Goal: Feedback & Contribution: Contribute content

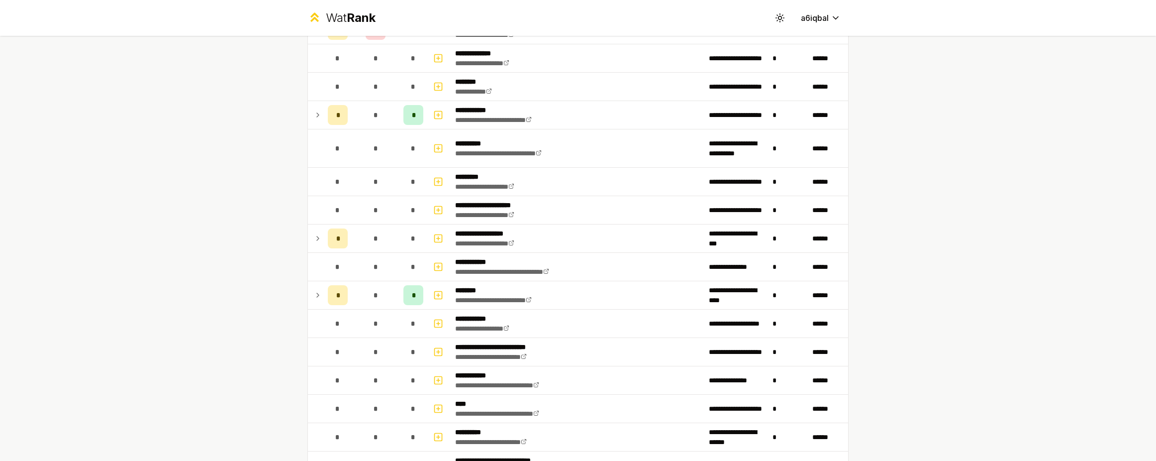
scroll to position [1543, 0]
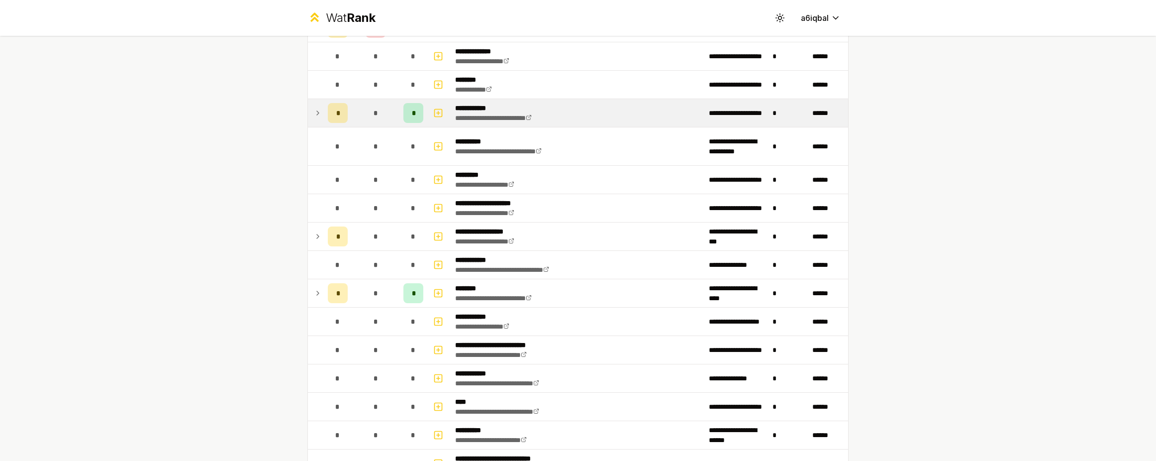
click at [336, 117] on span "*" at bounding box center [337, 113] width 3 height 10
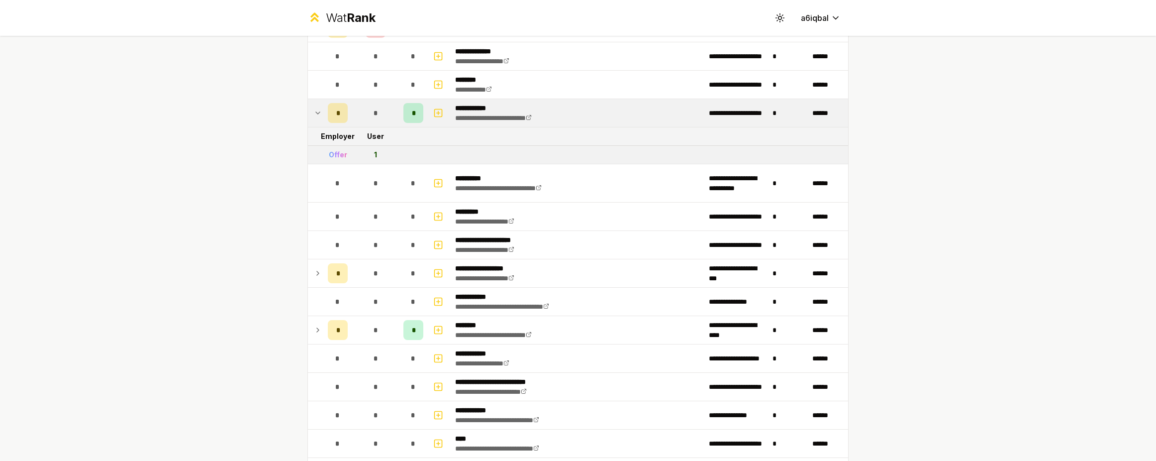
click at [314, 114] on icon at bounding box center [318, 113] width 8 height 12
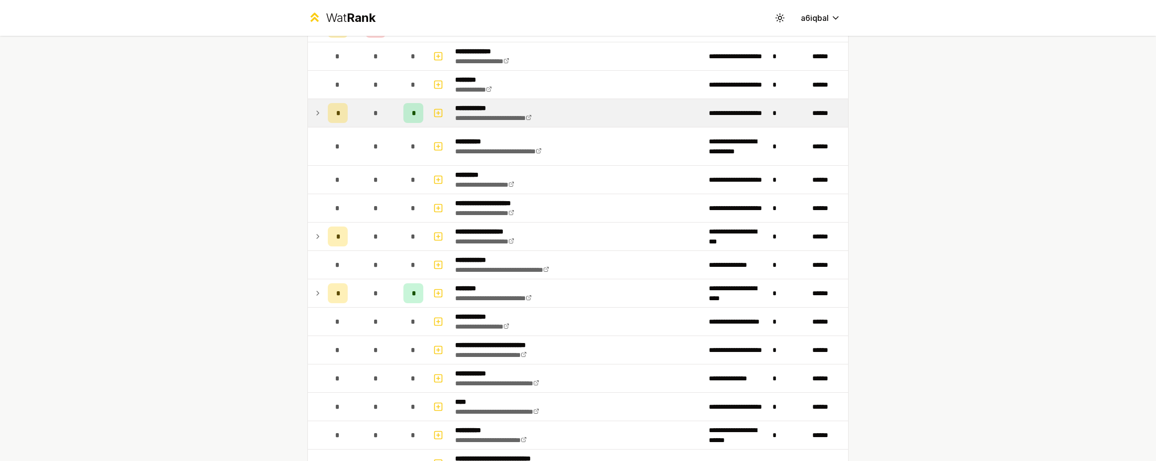
click at [314, 114] on icon at bounding box center [318, 113] width 8 height 12
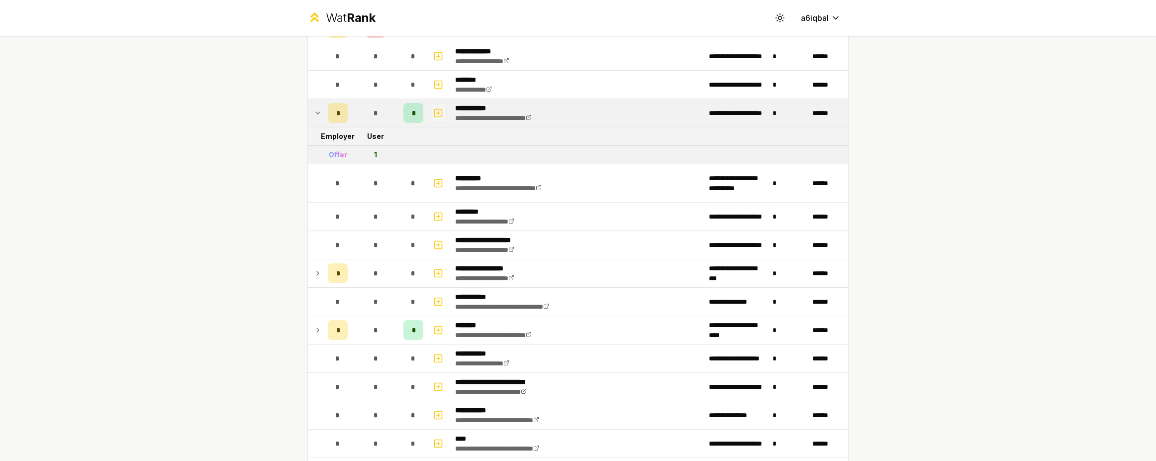
click at [438, 113] on icon "button" at bounding box center [438, 113] width 10 height 12
select select
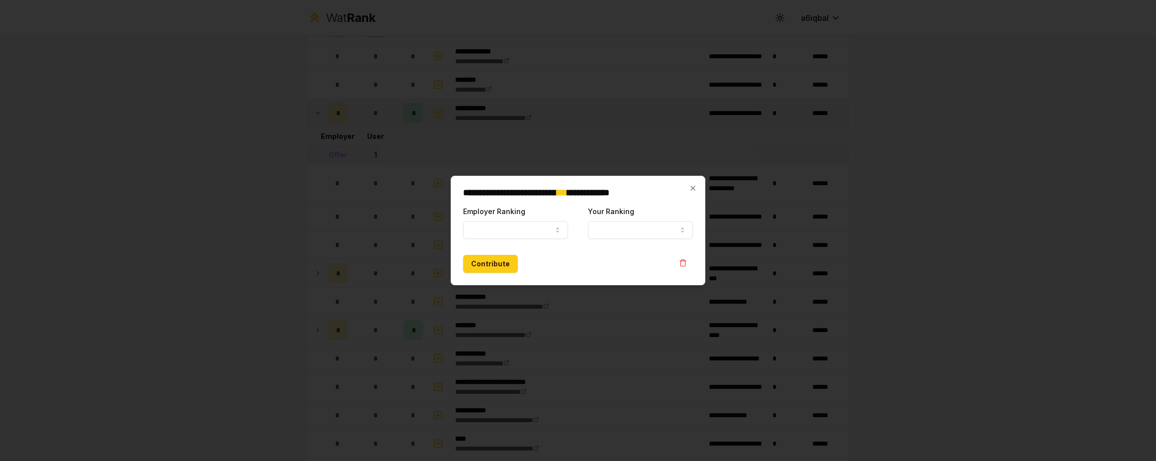
click at [519, 215] on label "Employer Ranking" at bounding box center [494, 211] width 62 height 8
click at [519, 221] on button "Employer Ranking" at bounding box center [515, 230] width 105 height 18
click at [518, 225] on button "Employer Ranking" at bounding box center [515, 230] width 105 height 18
select select "*****"
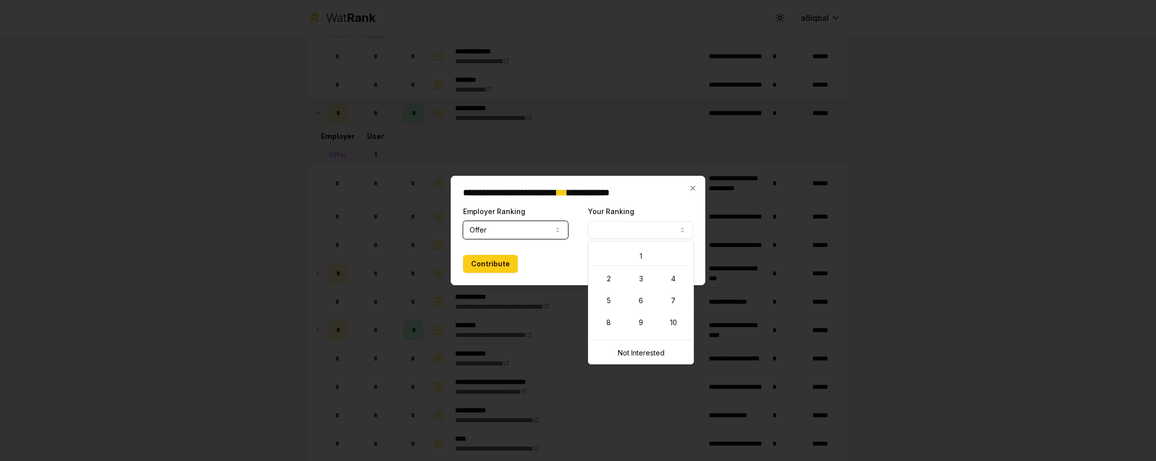
click at [606, 236] on button "Your Ranking" at bounding box center [640, 230] width 105 height 18
select select "*"
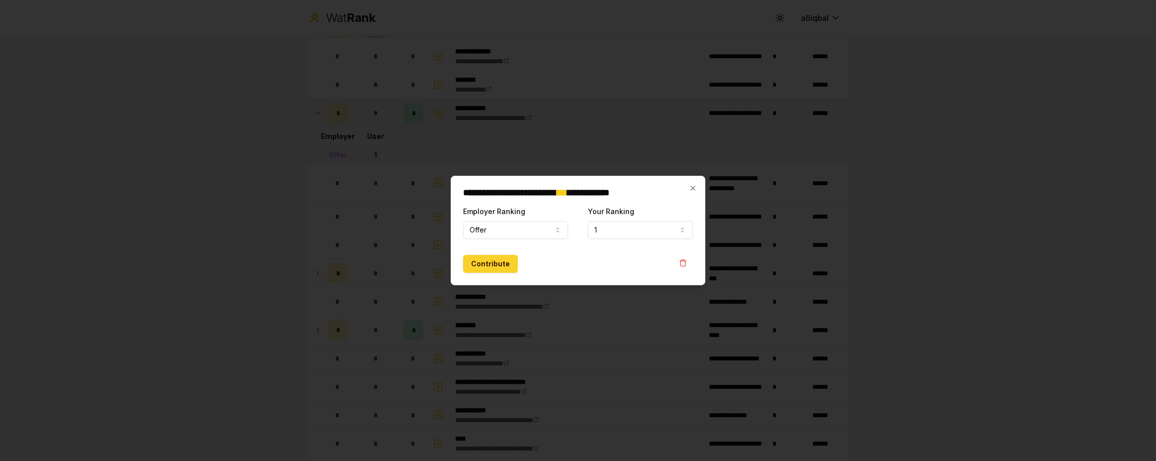
click at [485, 267] on button "Contribute" at bounding box center [490, 264] width 55 height 18
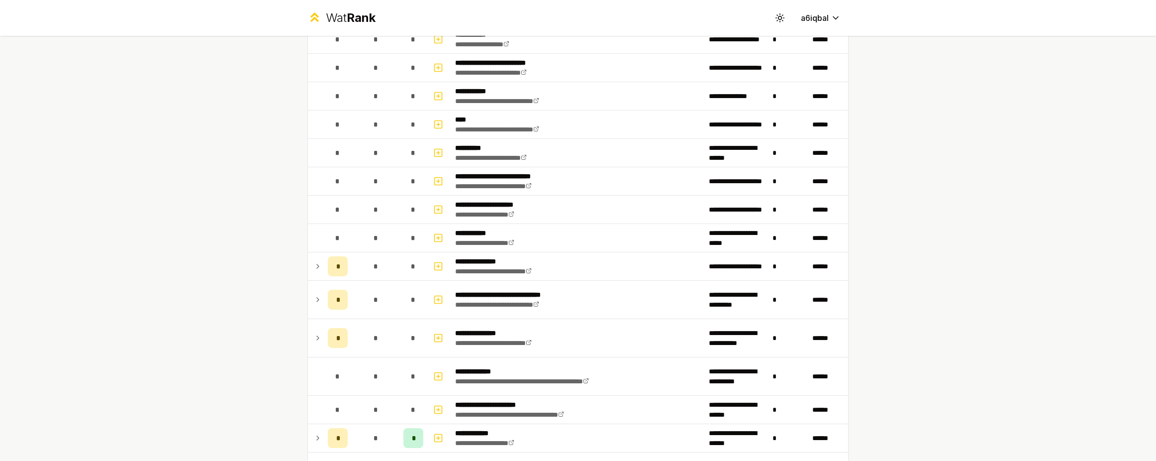
scroll to position [1825, 0]
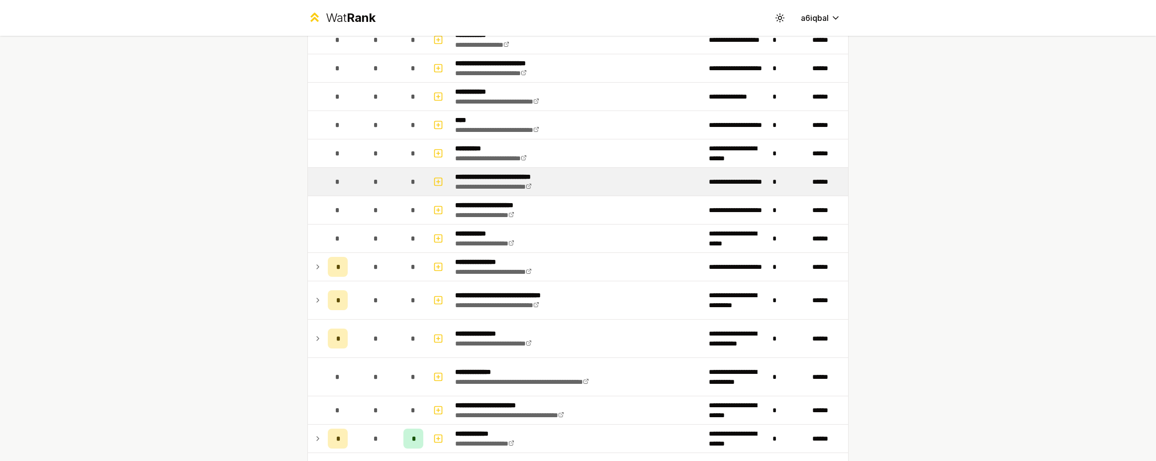
click at [328, 186] on div "*" at bounding box center [338, 182] width 20 height 20
click at [330, 183] on div "*" at bounding box center [338, 182] width 20 height 20
click at [438, 179] on icon "button" at bounding box center [438, 182] width 10 height 12
select select
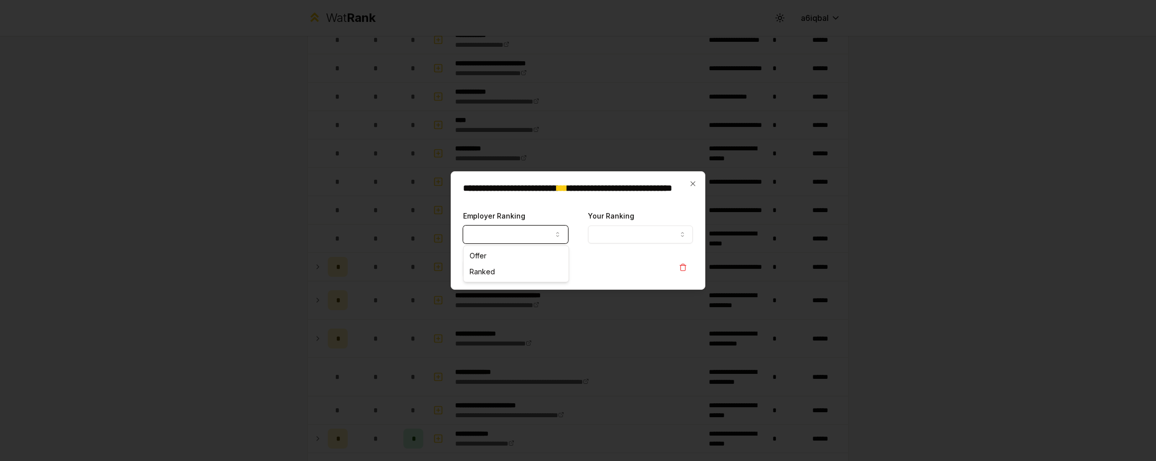
click at [495, 229] on button "Employer Ranking" at bounding box center [515, 234] width 105 height 18
select select "******"
click at [612, 223] on div "**********" at bounding box center [640, 226] width 105 height 34
click at [612, 238] on button "Your Ranking" at bounding box center [640, 234] width 105 height 18
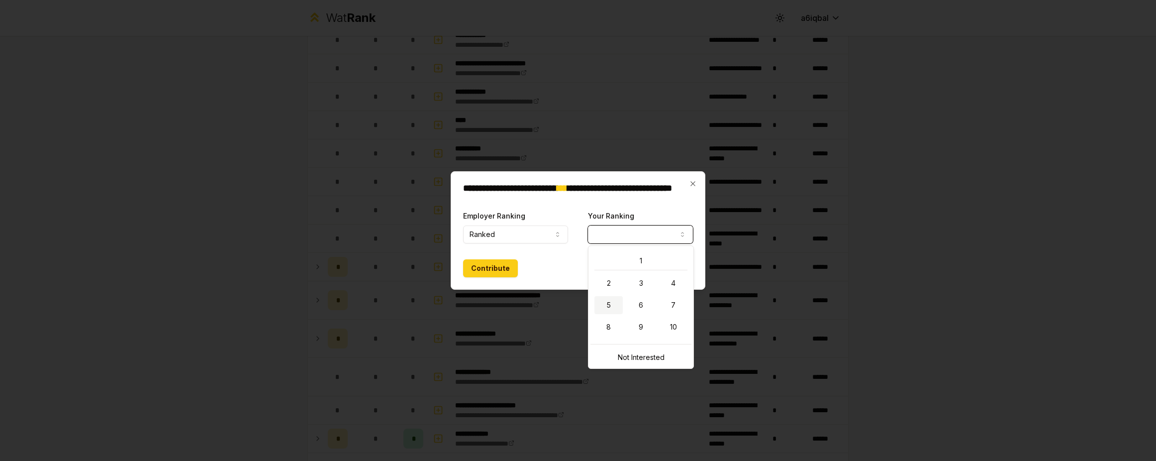
select select "*"
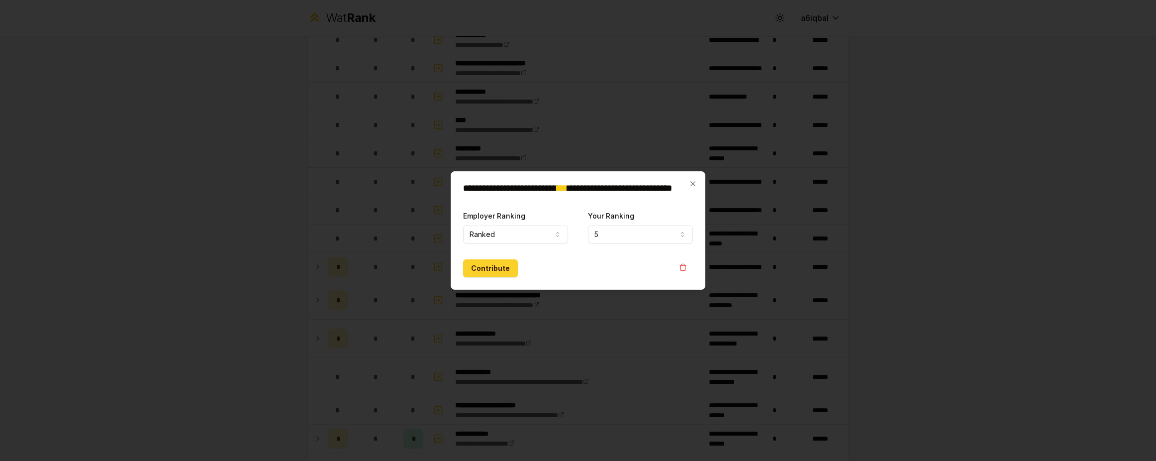
click at [495, 273] on button "Contribute" at bounding box center [490, 268] width 55 height 18
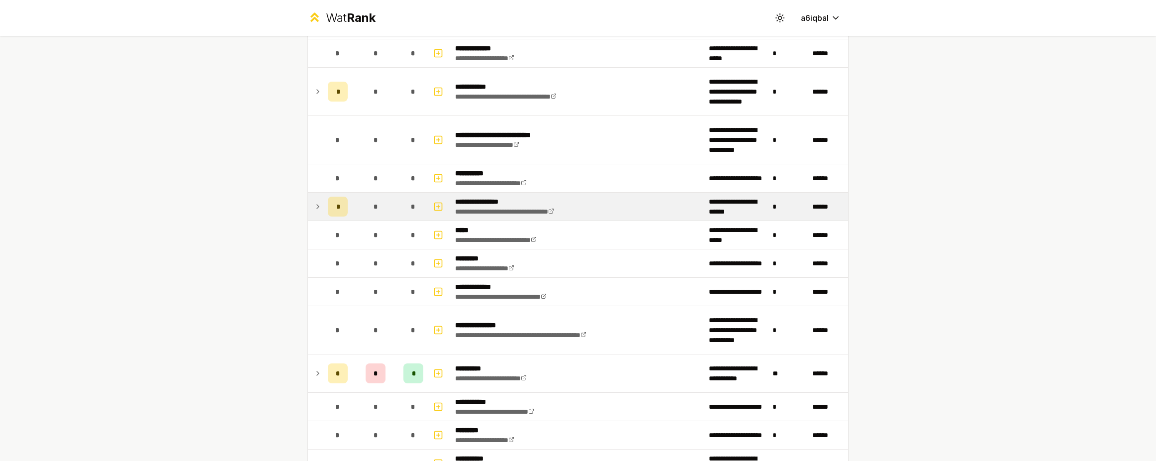
scroll to position [846, 0]
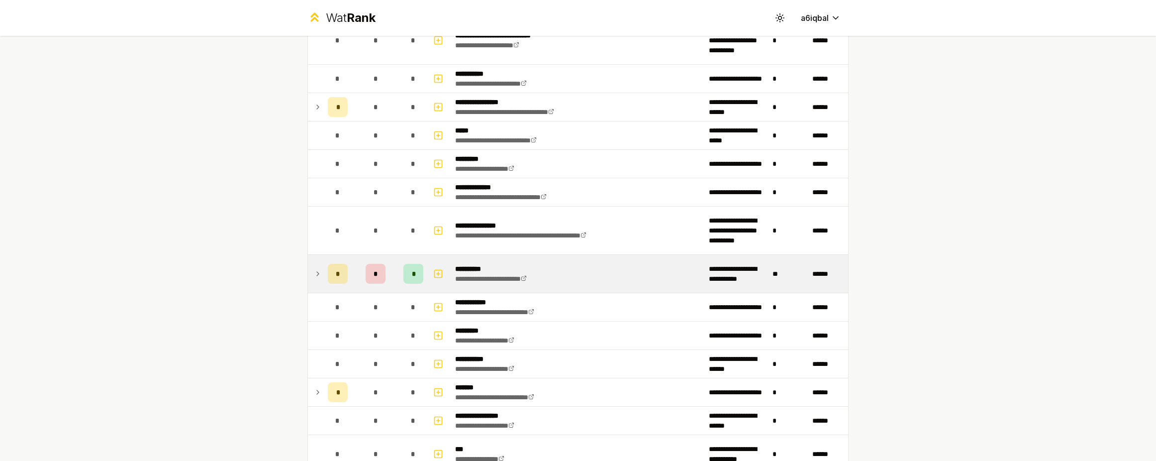
click at [314, 272] on icon at bounding box center [318, 274] width 8 height 12
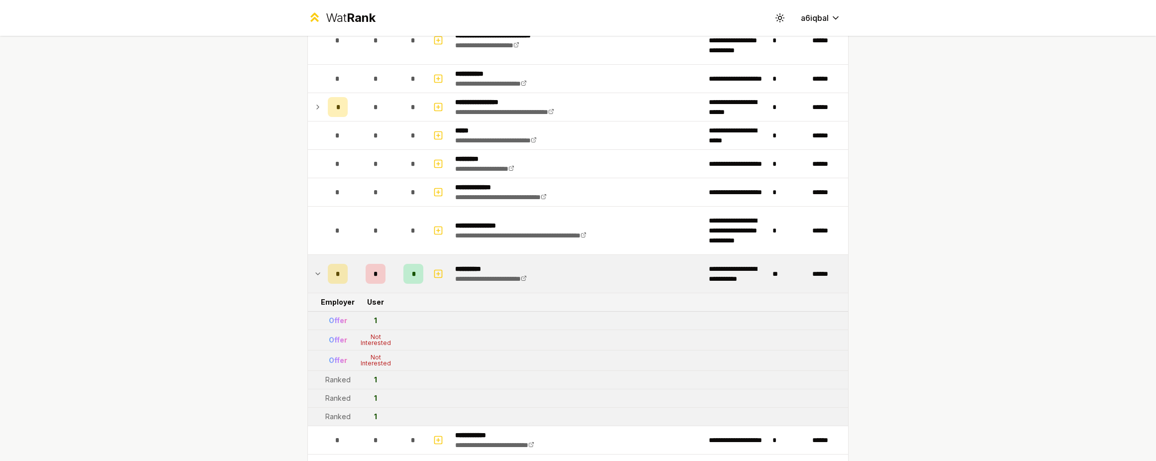
click at [314, 270] on icon at bounding box center [318, 274] width 8 height 12
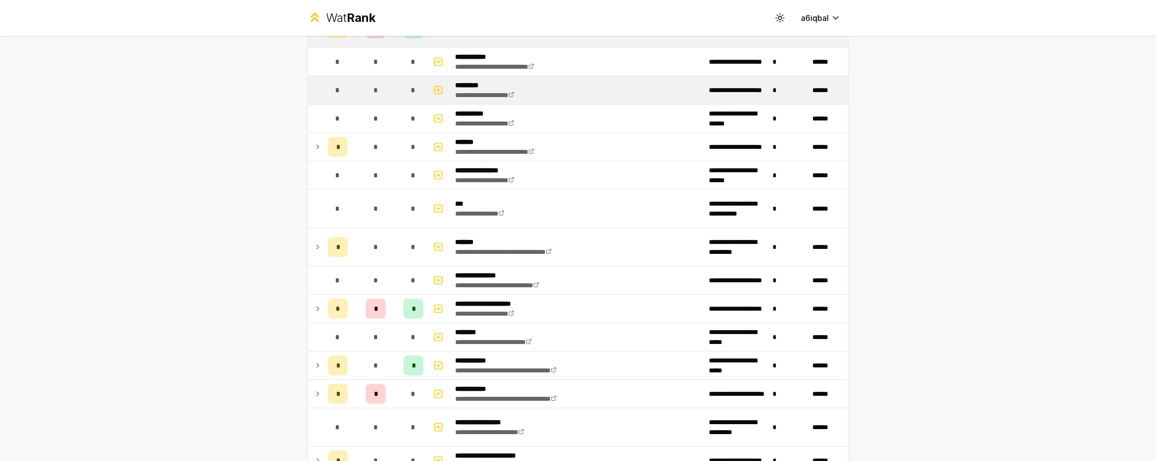
scroll to position [1095, 0]
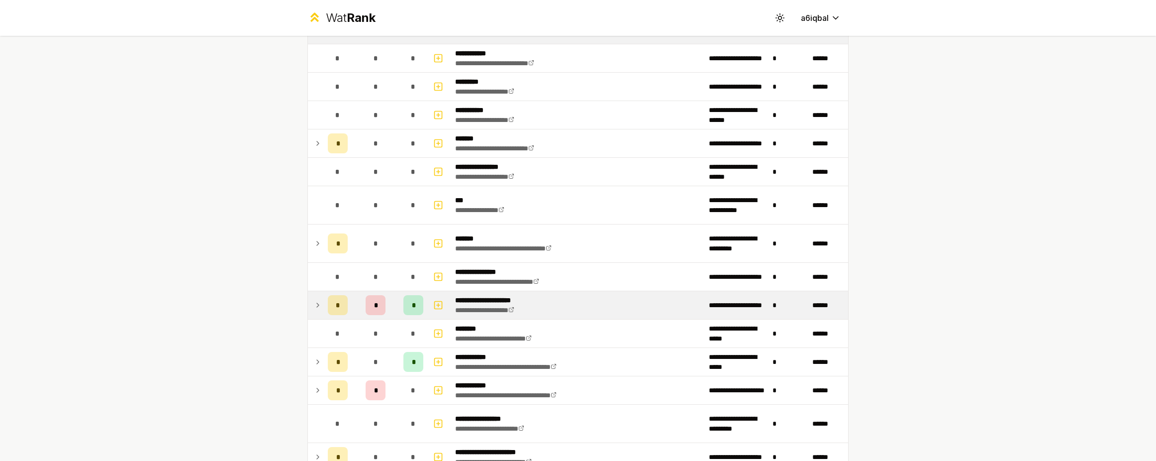
click at [317, 305] on icon at bounding box center [318, 305] width 8 height 12
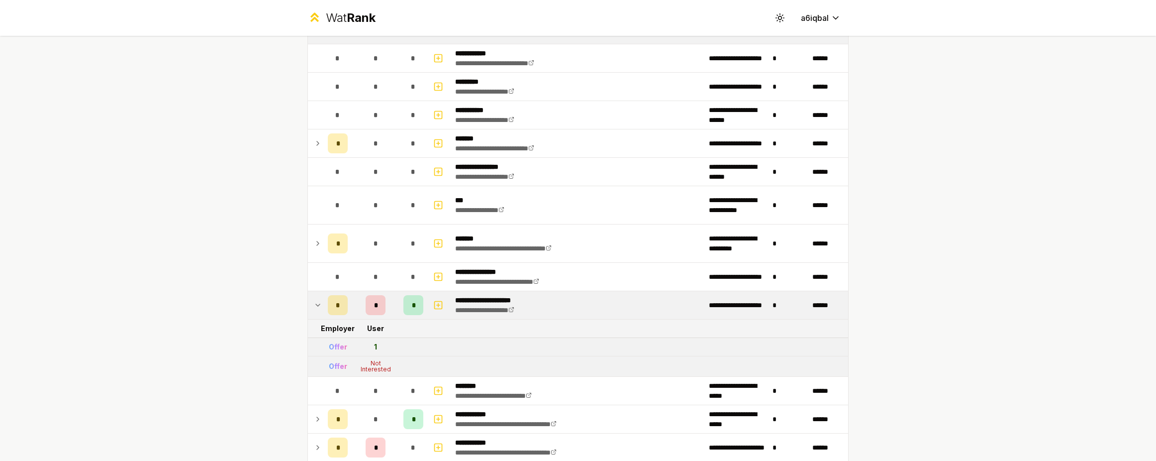
click at [314, 301] on icon at bounding box center [318, 305] width 8 height 12
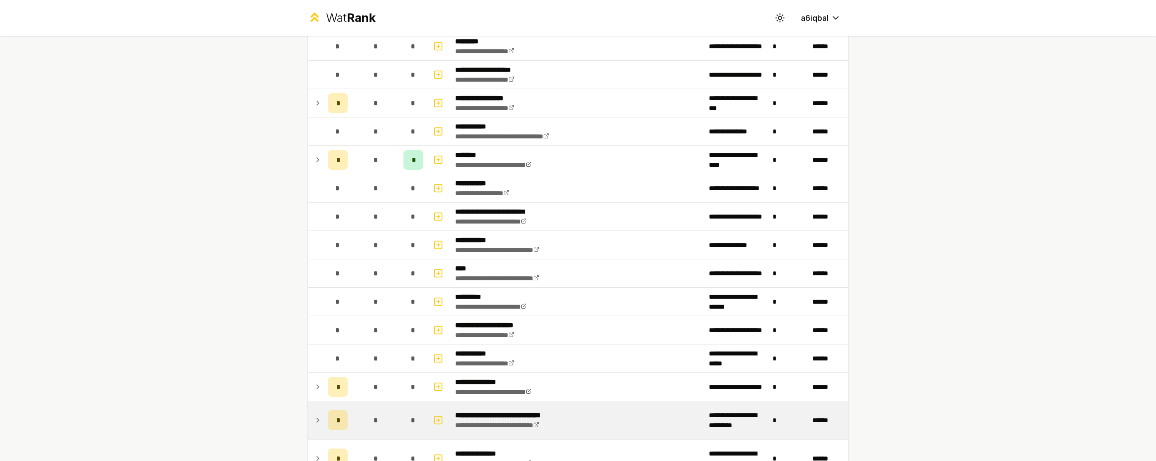
scroll to position [1841, 0]
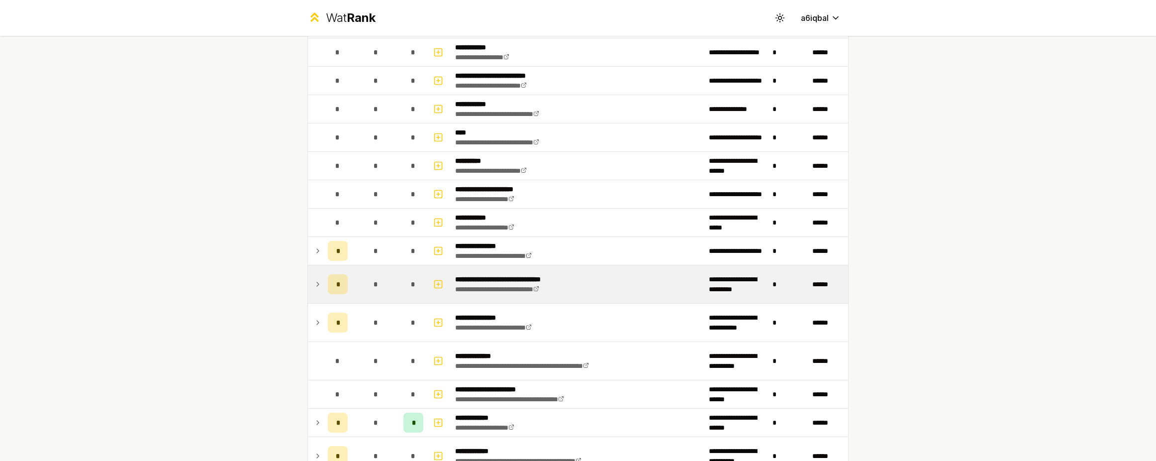
click at [318, 284] on td at bounding box center [316, 284] width 16 height 38
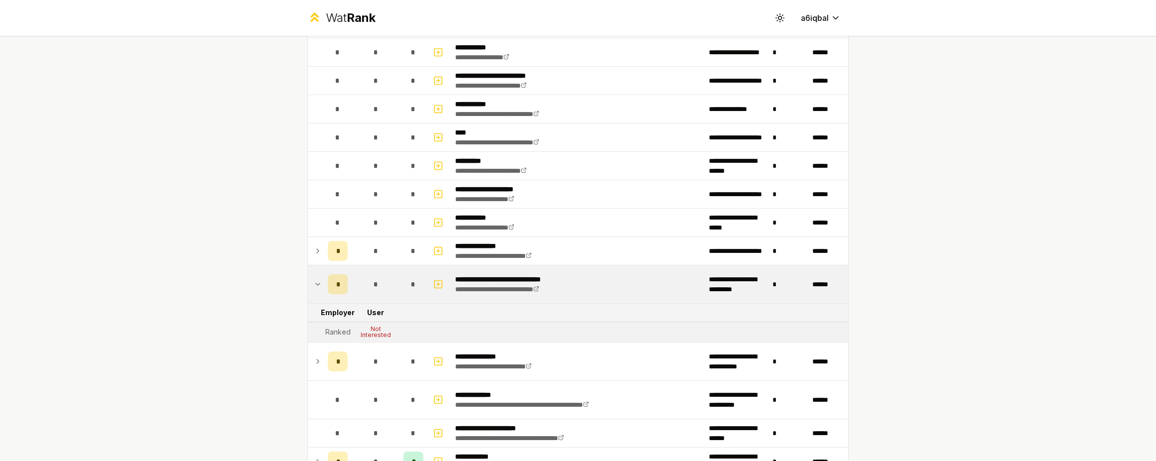
click at [312, 291] on td at bounding box center [316, 284] width 16 height 38
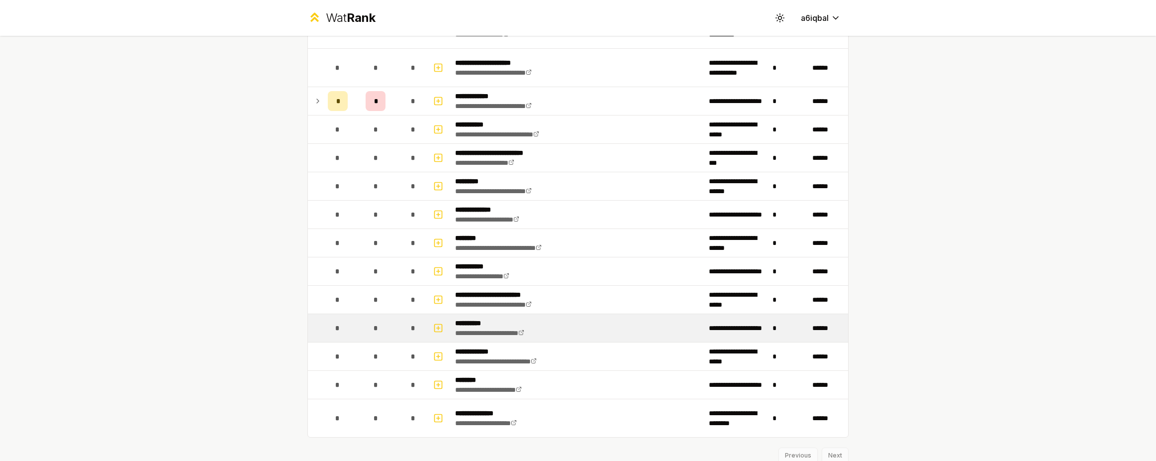
scroll to position [2339, 0]
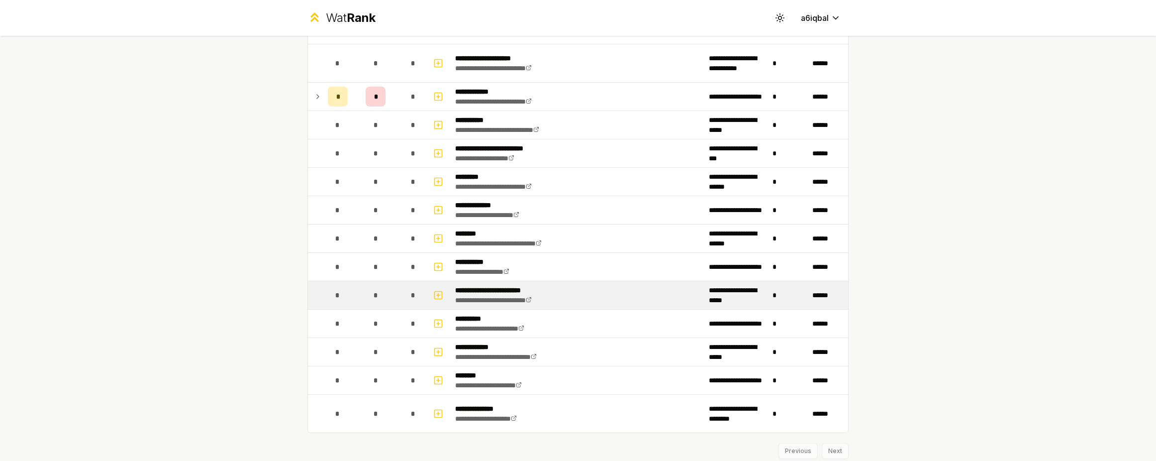
click at [334, 301] on div "*" at bounding box center [338, 295] width 20 height 20
click at [546, 305] on div "**********" at bounding box center [505, 295] width 100 height 20
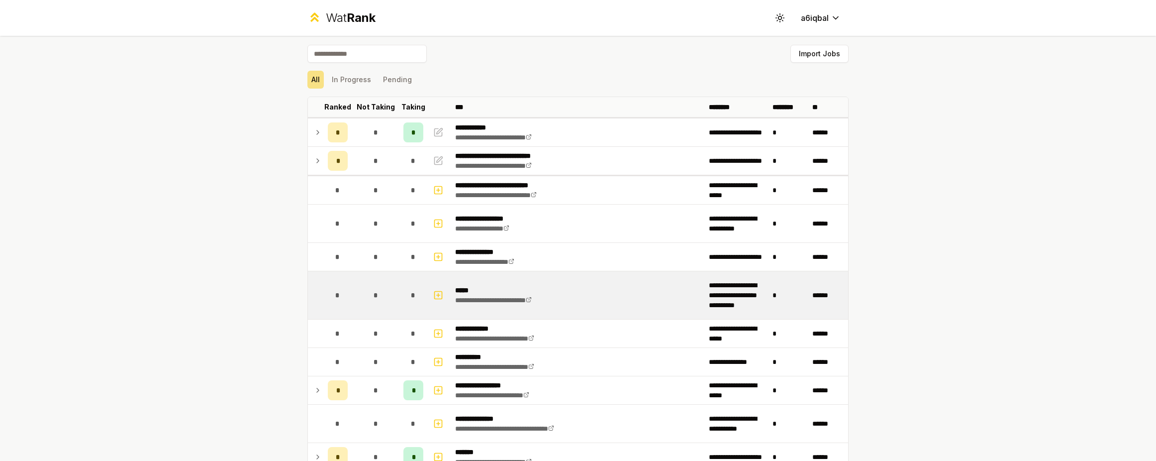
scroll to position [0, 0]
